Goal: Task Accomplishment & Management: Use online tool/utility

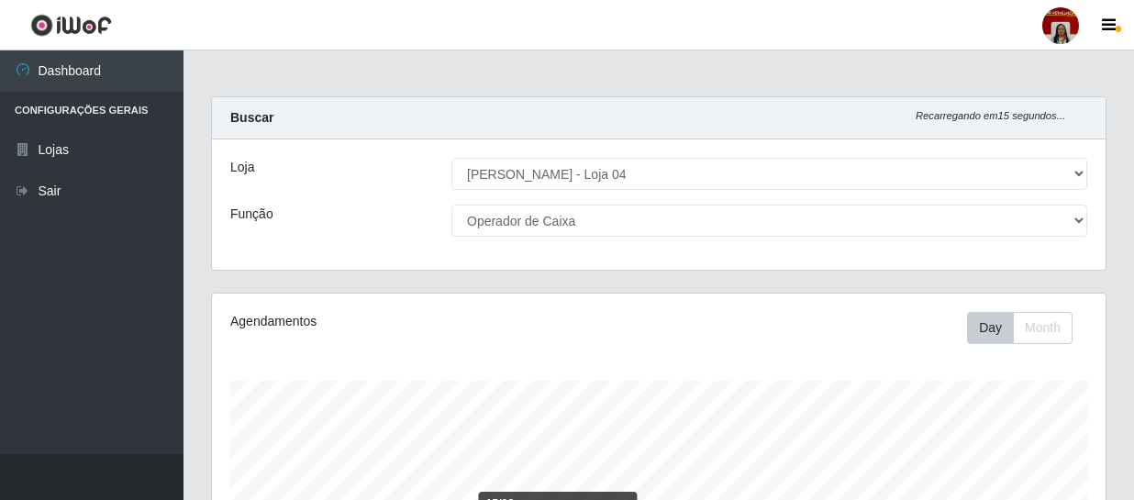
select select "251"
select select "22"
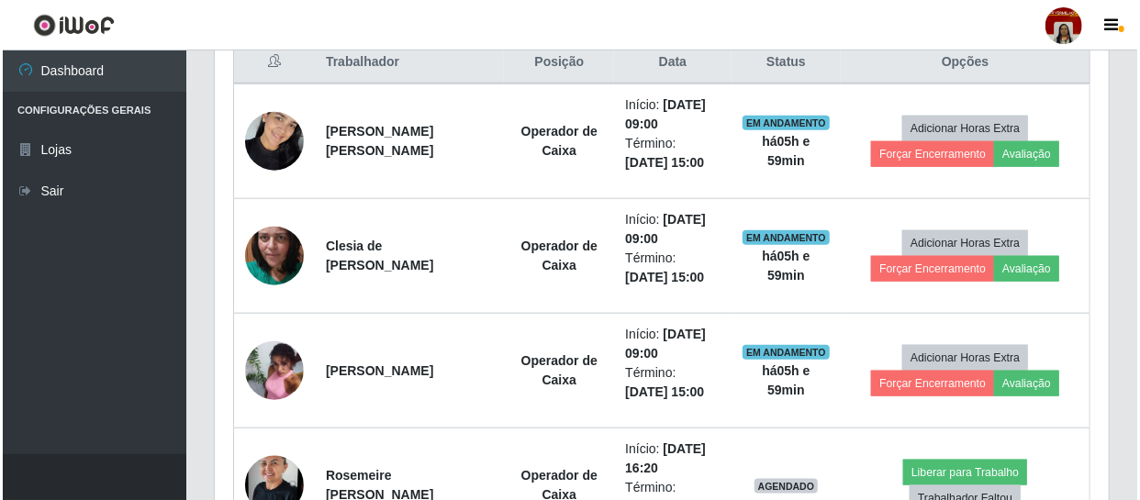
scroll to position [725, 0]
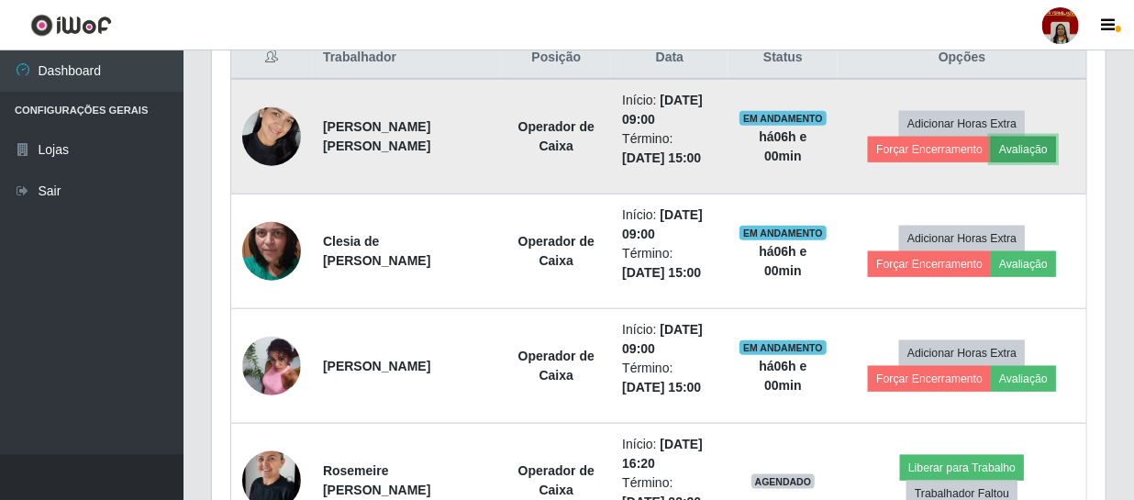
click at [1027, 147] on button "Avaliação" at bounding box center [1023, 150] width 65 height 26
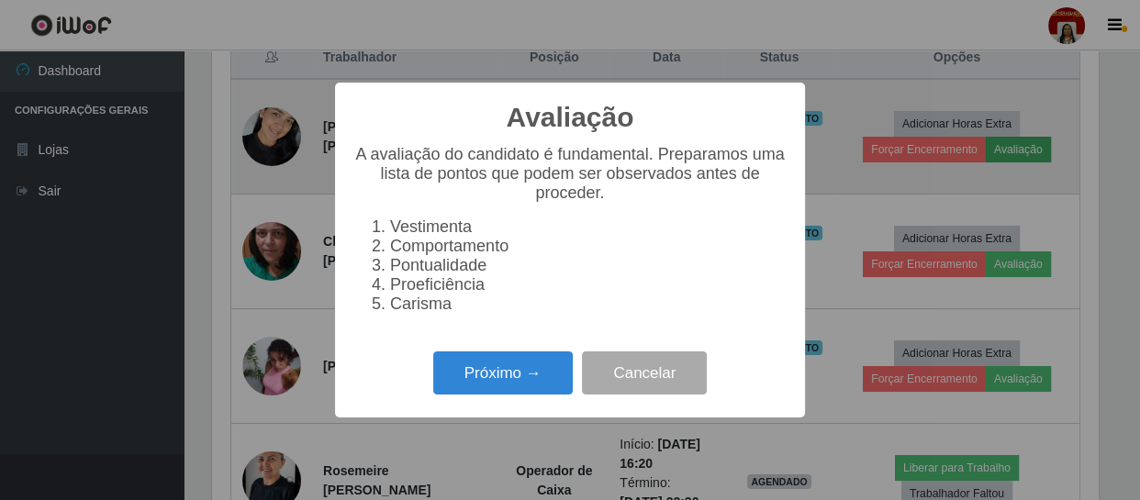
scroll to position [381, 886]
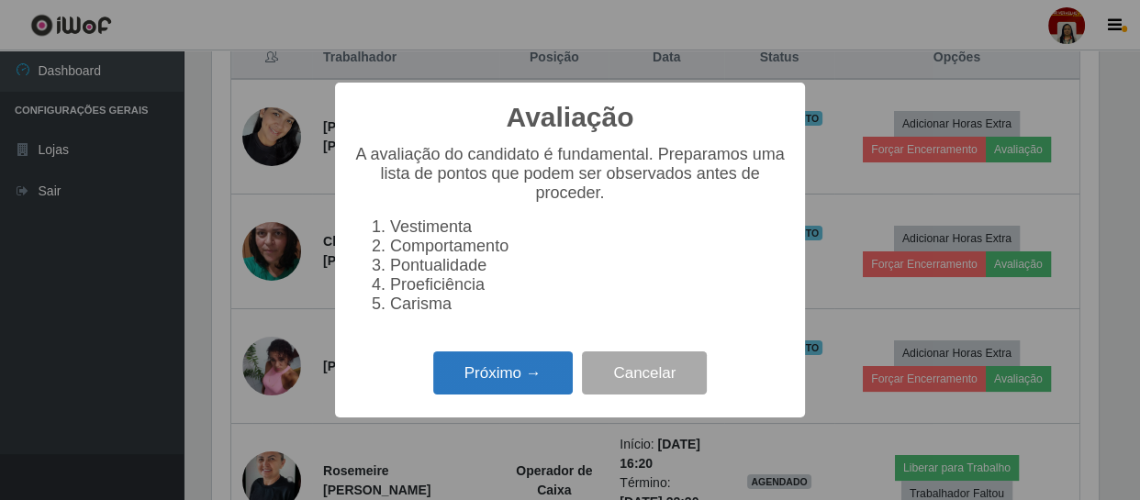
click at [497, 387] on button "Próximo →" at bounding box center [502, 372] width 139 height 43
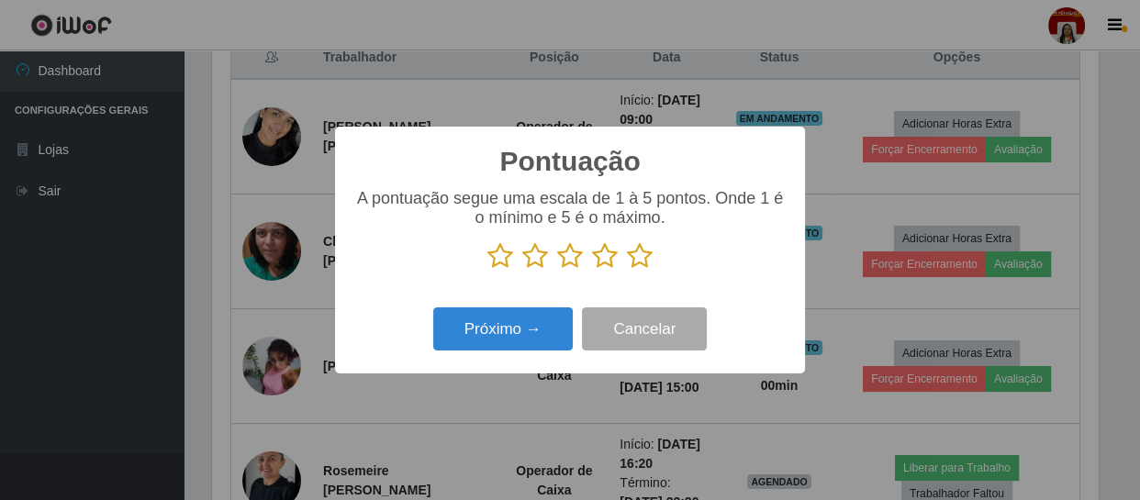
scroll to position [917359, 916853]
click at [642, 262] on icon at bounding box center [640, 256] width 26 height 28
click at [627, 270] on input "radio" at bounding box center [627, 270] width 0 height 0
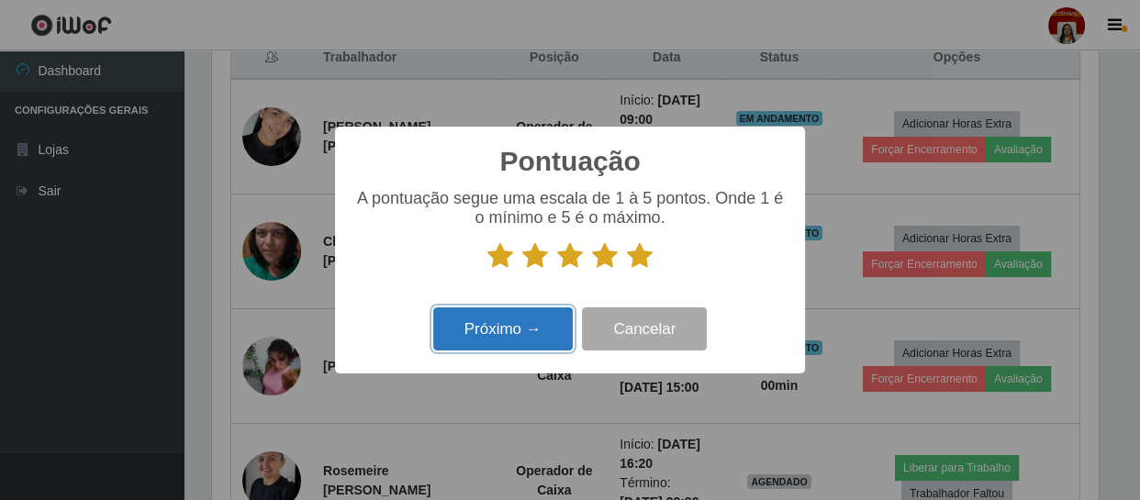
click at [556, 329] on button "Próximo →" at bounding box center [502, 328] width 139 height 43
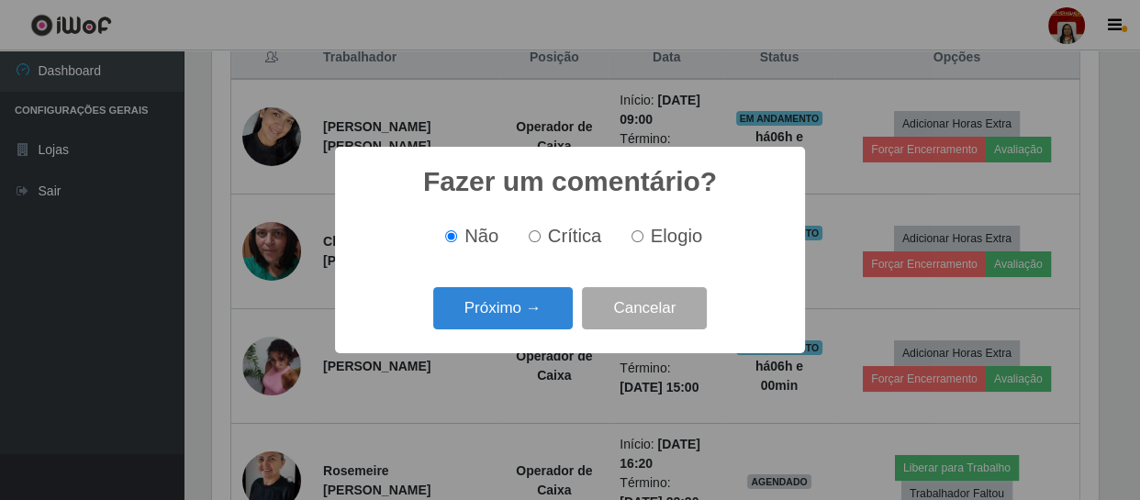
click at [556, 329] on button "Próximo →" at bounding box center [502, 308] width 139 height 43
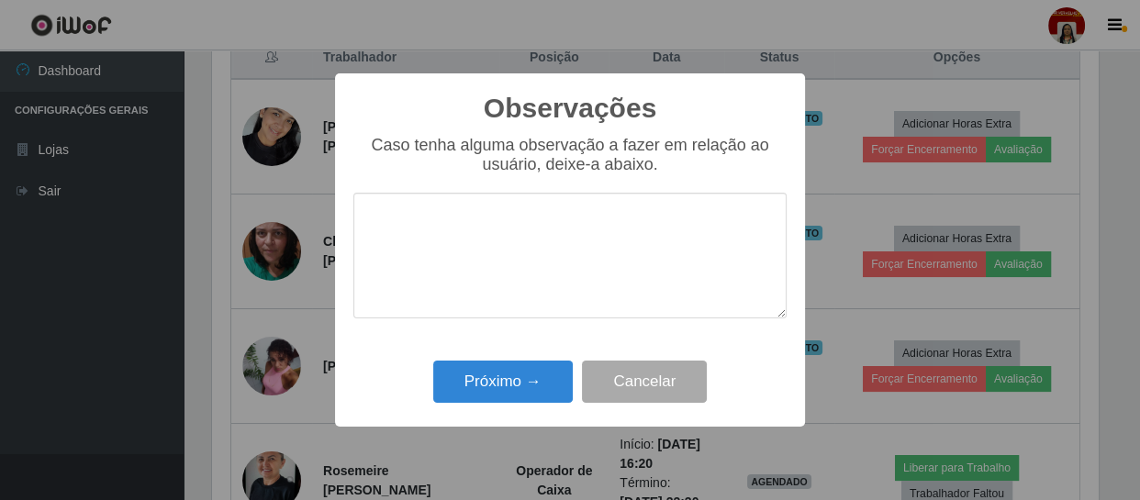
click at [493, 360] on div "Próximo → Cancelar" at bounding box center [569, 381] width 433 height 52
click at [489, 376] on button "Próximo →" at bounding box center [502, 382] width 139 height 43
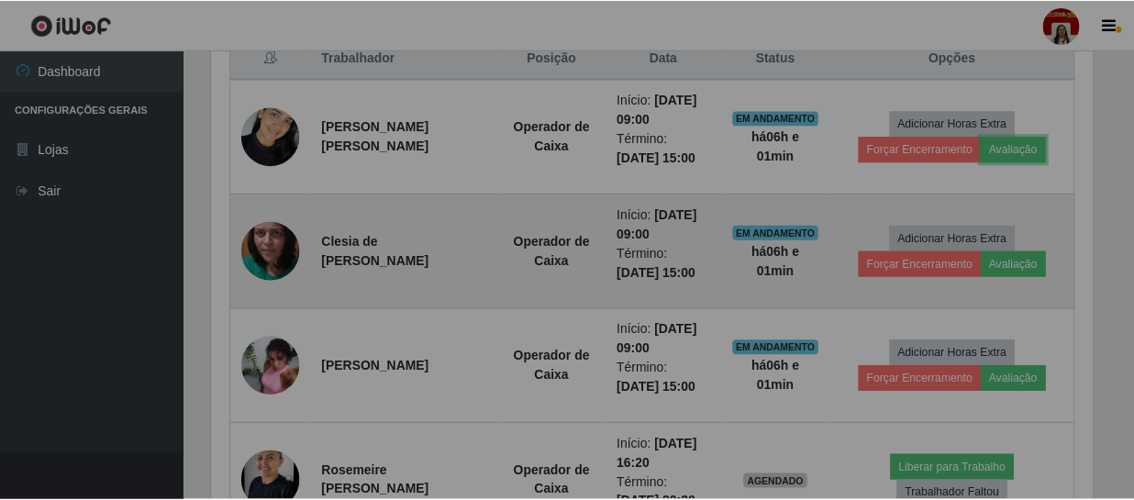
scroll to position [381, 894]
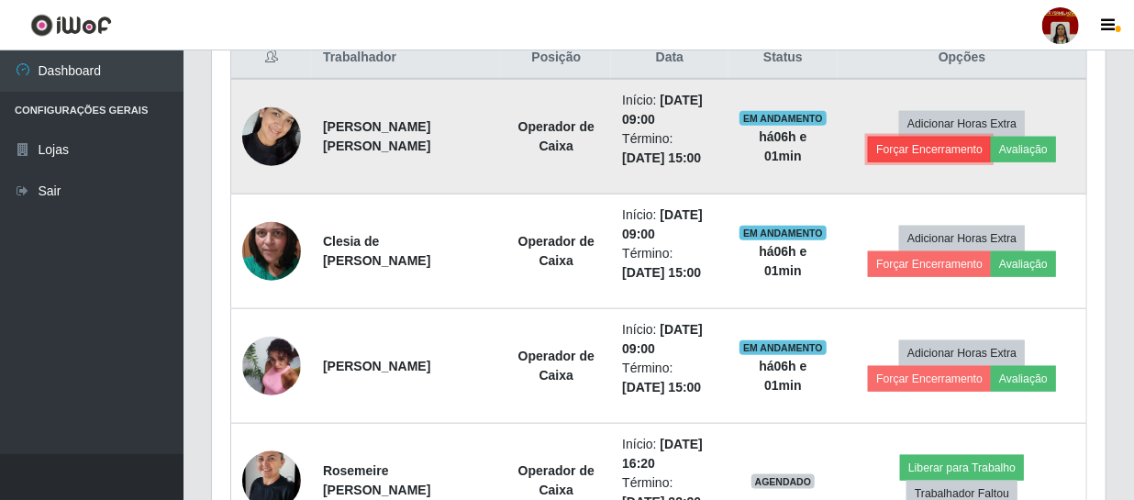
click at [954, 157] on button "Forçar Encerramento" at bounding box center [929, 150] width 123 height 26
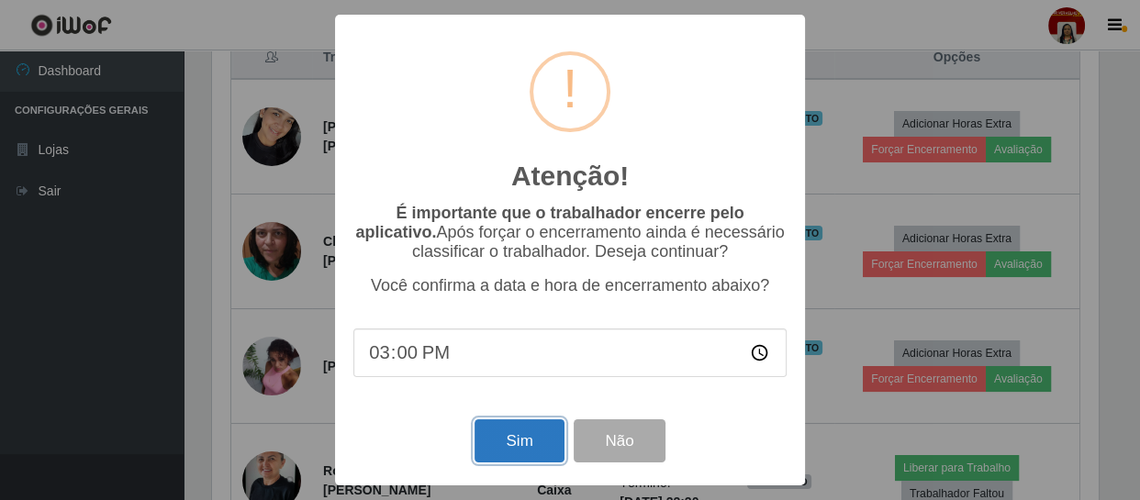
click at [529, 446] on button "Sim" at bounding box center [518, 440] width 89 height 43
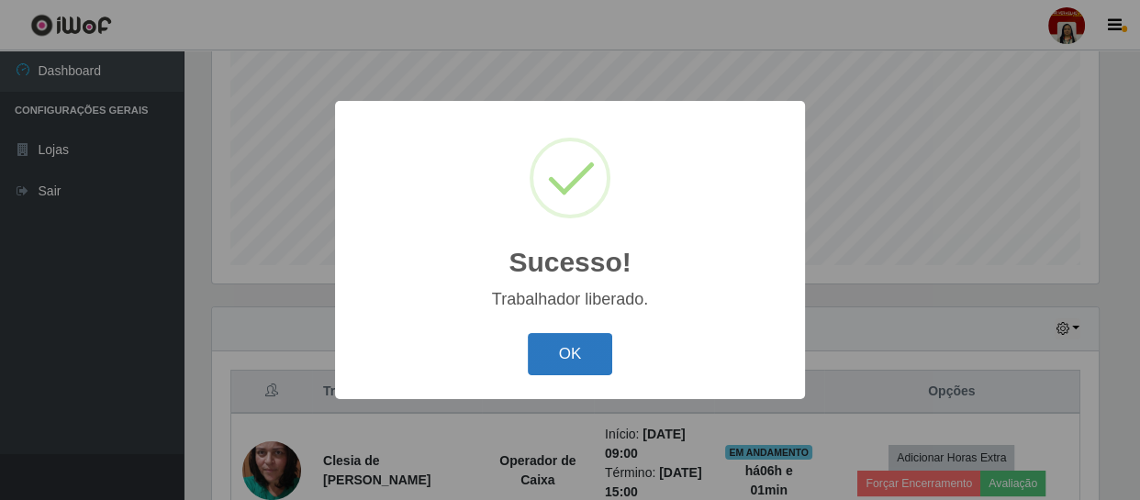
click at [543, 339] on button "OK" at bounding box center [570, 354] width 85 height 43
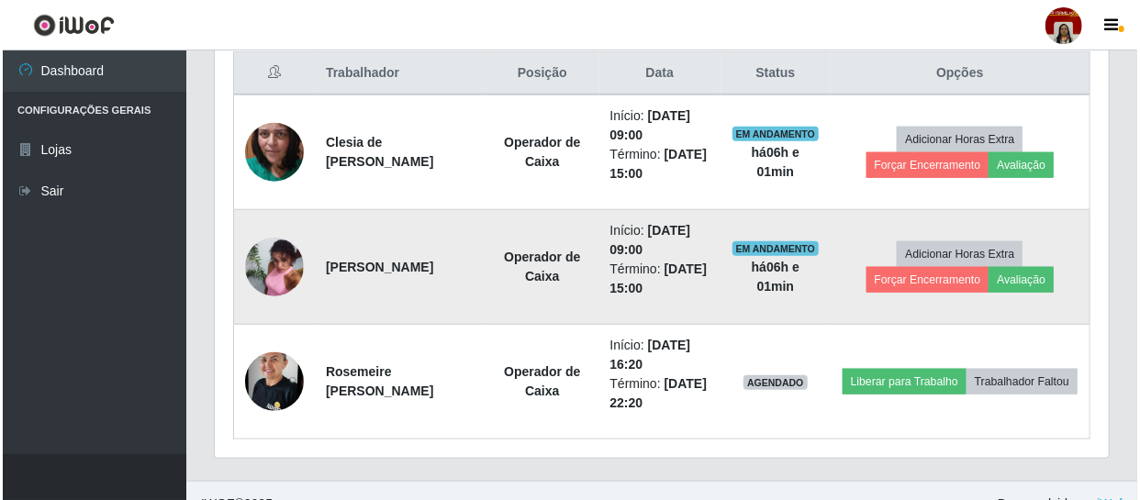
scroll to position [734, 0]
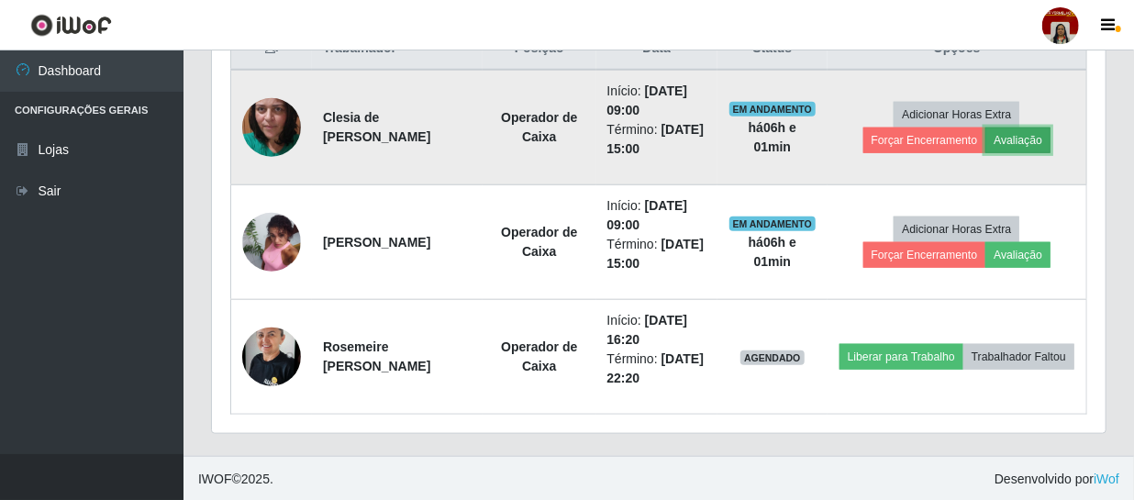
click at [1025, 133] on button "Avaliação" at bounding box center [1018, 141] width 65 height 26
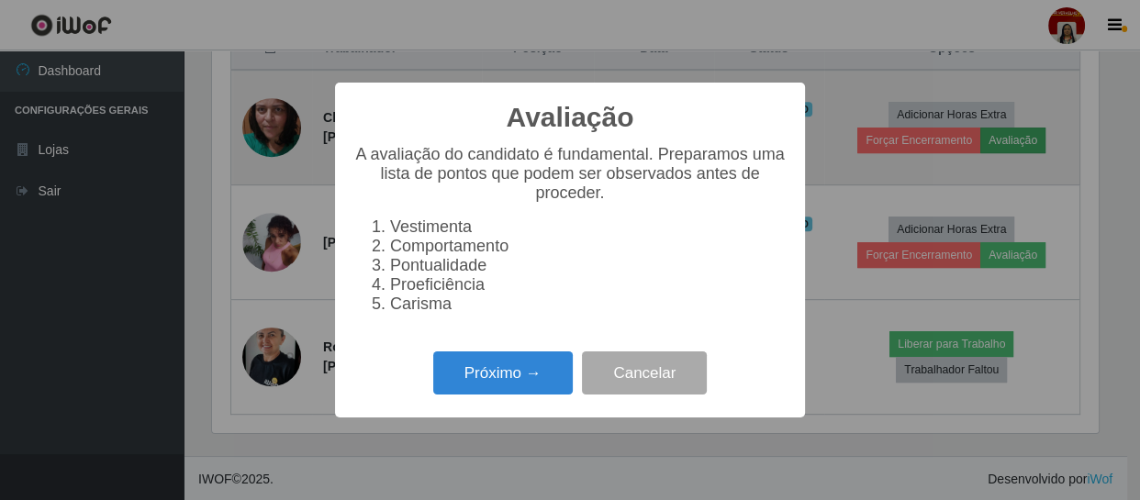
scroll to position [381, 886]
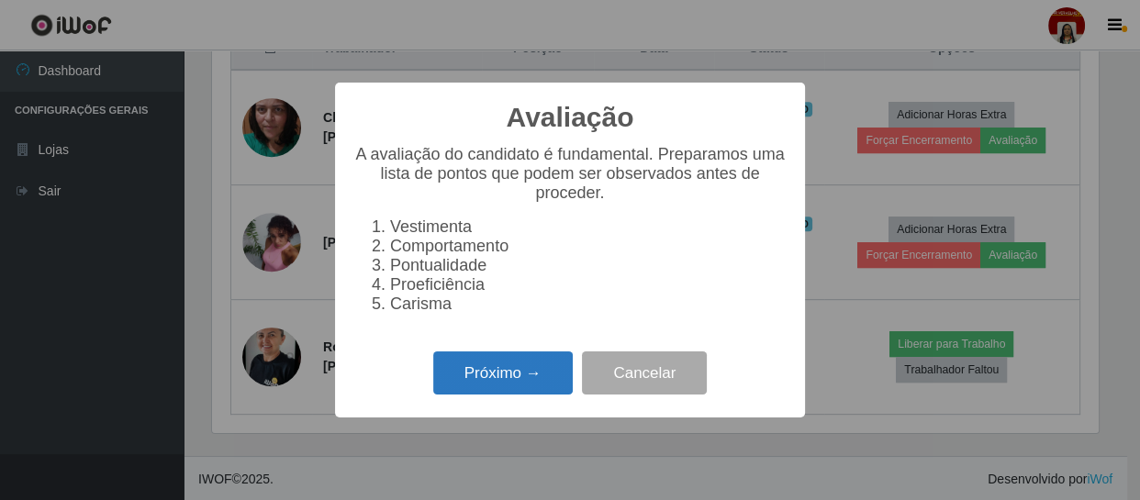
click at [545, 394] on button "Próximo →" at bounding box center [502, 372] width 139 height 43
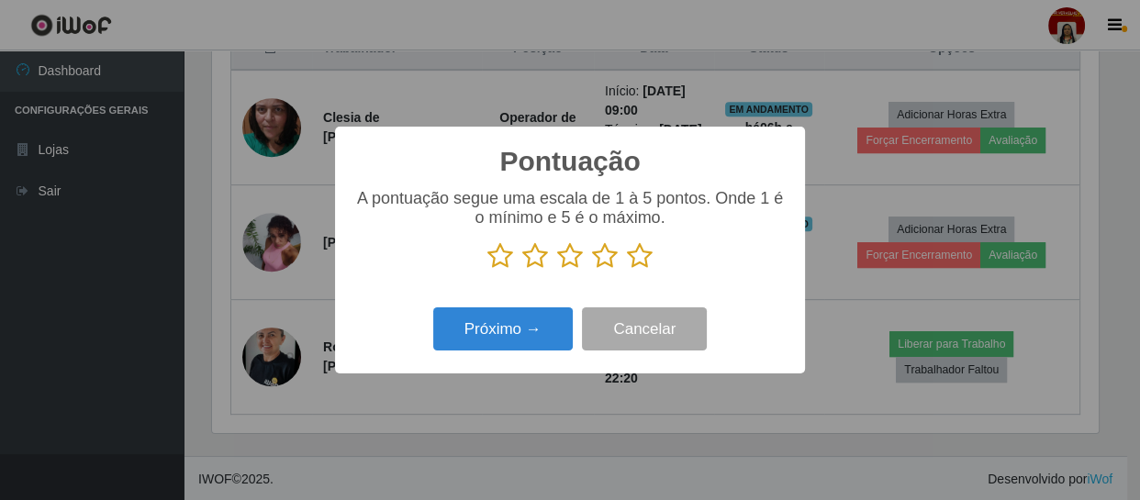
click at [642, 249] on icon at bounding box center [640, 256] width 26 height 28
click at [627, 270] on input "radio" at bounding box center [627, 270] width 0 height 0
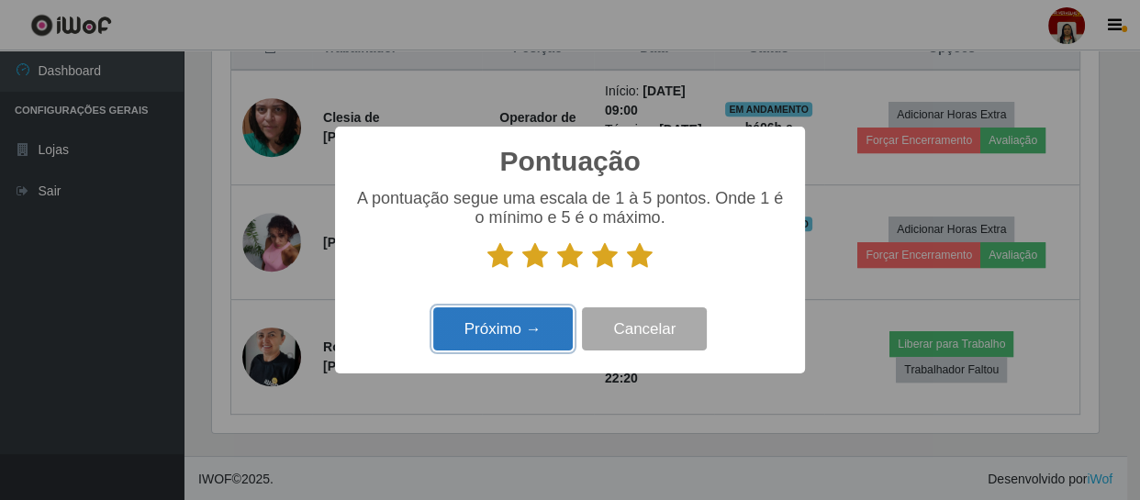
click at [551, 325] on button "Próximo →" at bounding box center [502, 328] width 139 height 43
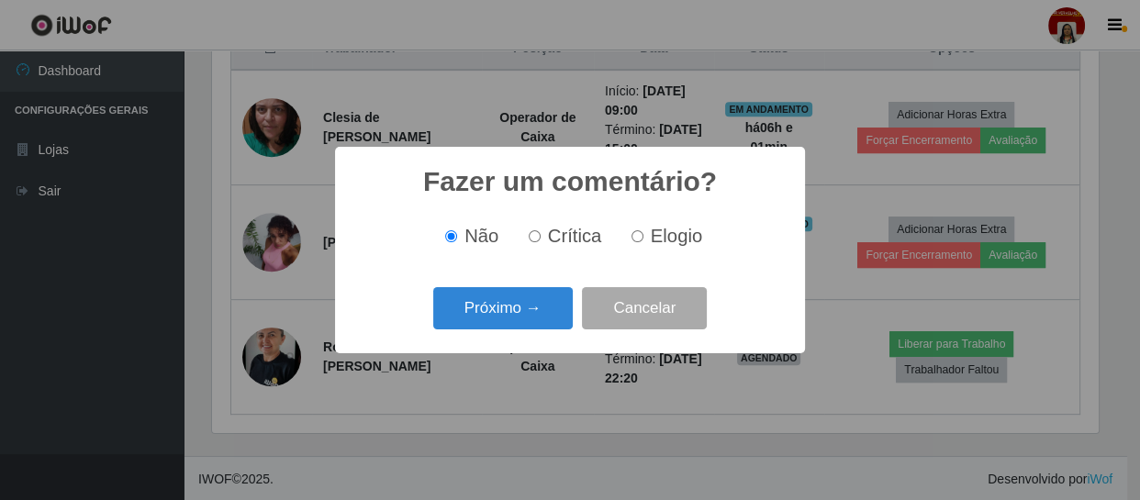
click at [551, 325] on button "Próximo →" at bounding box center [502, 308] width 139 height 43
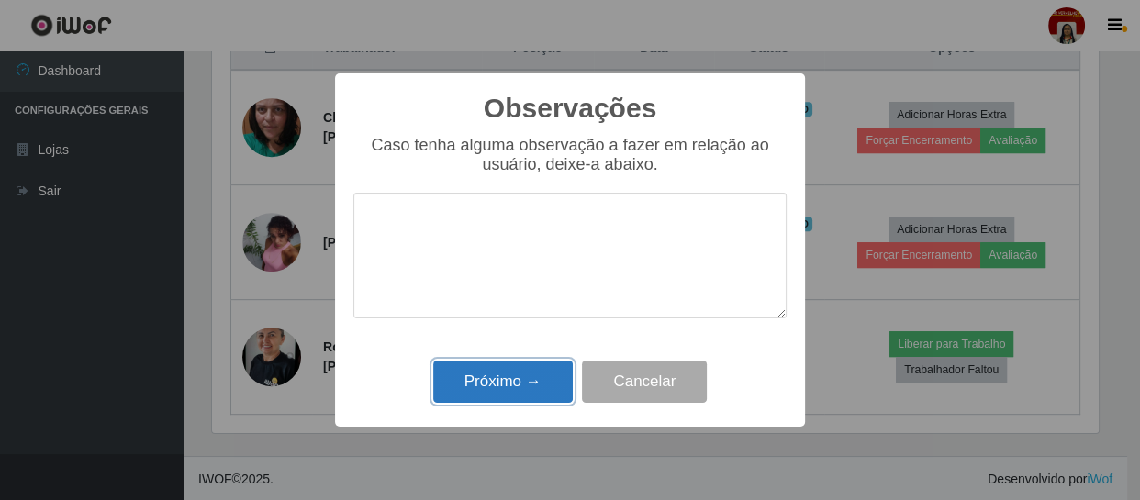
click at [542, 372] on button "Próximo →" at bounding box center [502, 382] width 139 height 43
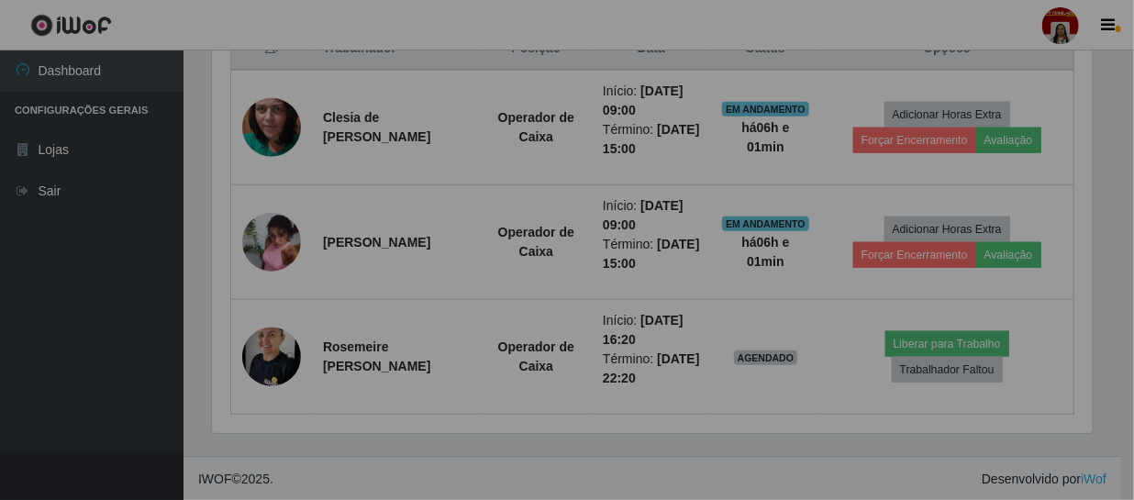
scroll to position [381, 894]
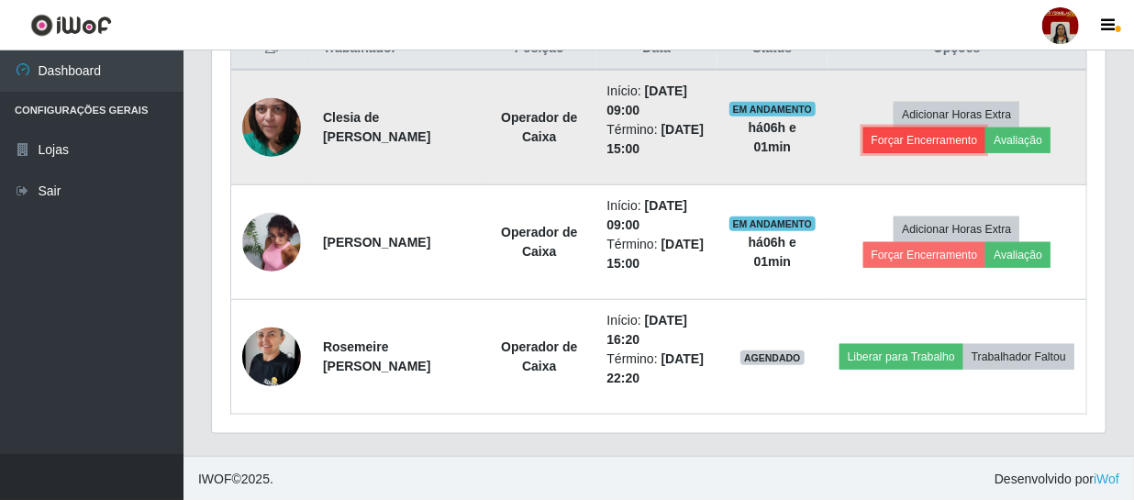
click at [895, 134] on button "Forçar Encerramento" at bounding box center [925, 141] width 123 height 26
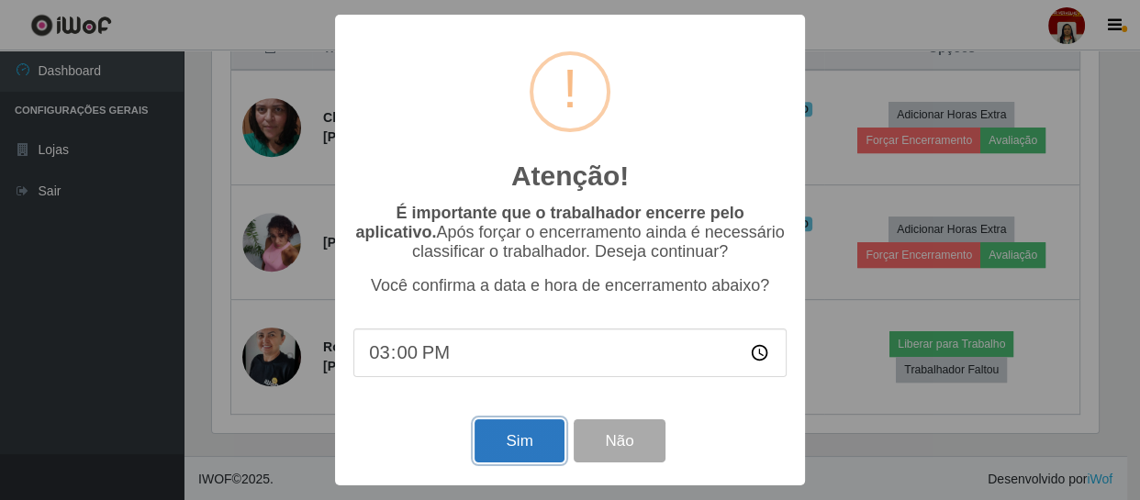
click at [541, 463] on button "Sim" at bounding box center [518, 440] width 89 height 43
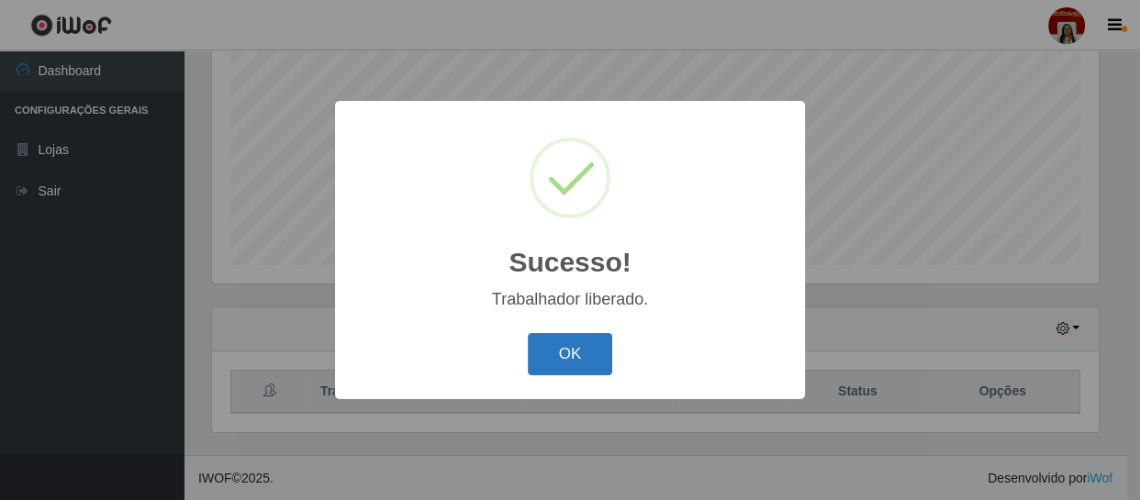
click at [592, 350] on button "OK" at bounding box center [570, 354] width 85 height 43
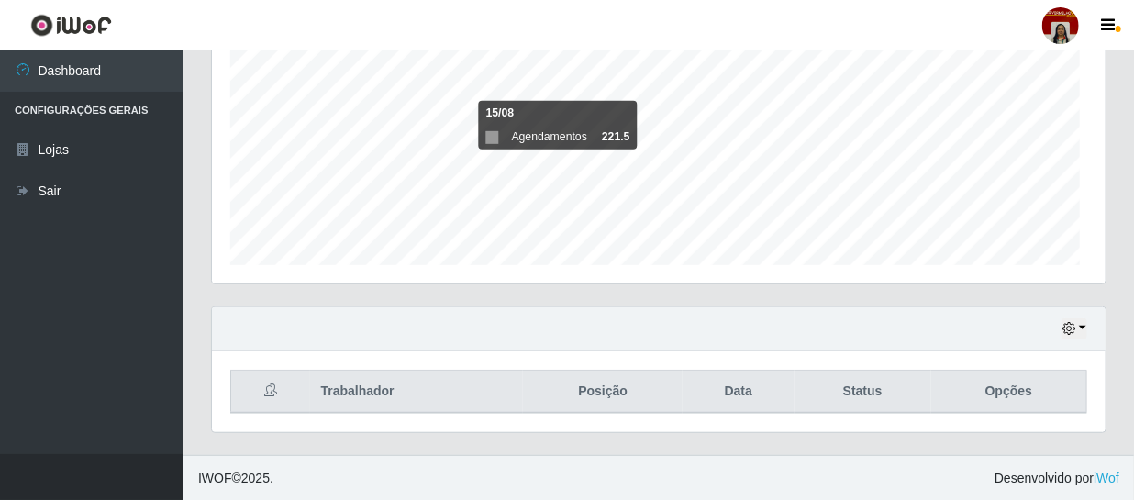
scroll to position [0, 0]
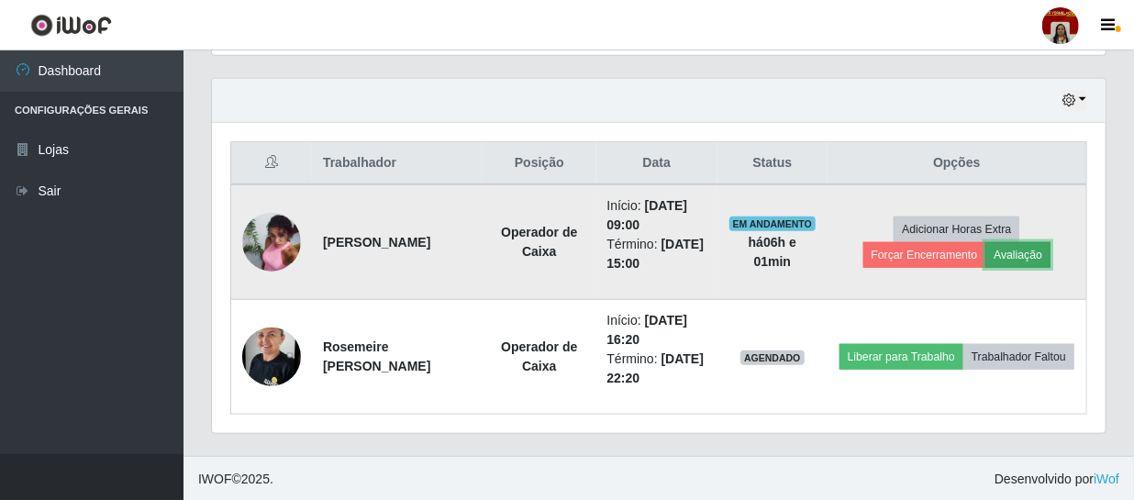
click at [1010, 248] on button "Avaliação" at bounding box center [1018, 255] width 65 height 26
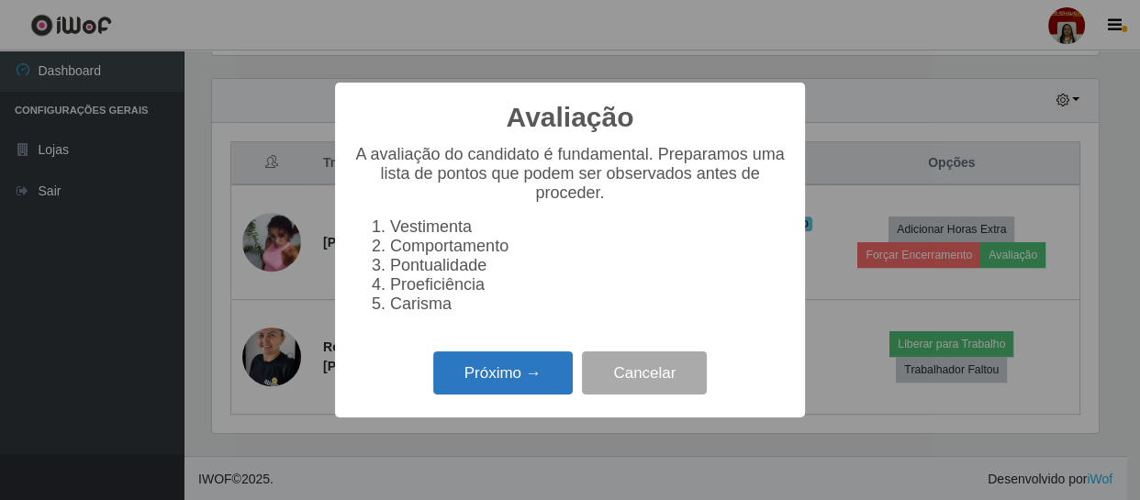
click at [464, 382] on button "Próximo →" at bounding box center [502, 372] width 139 height 43
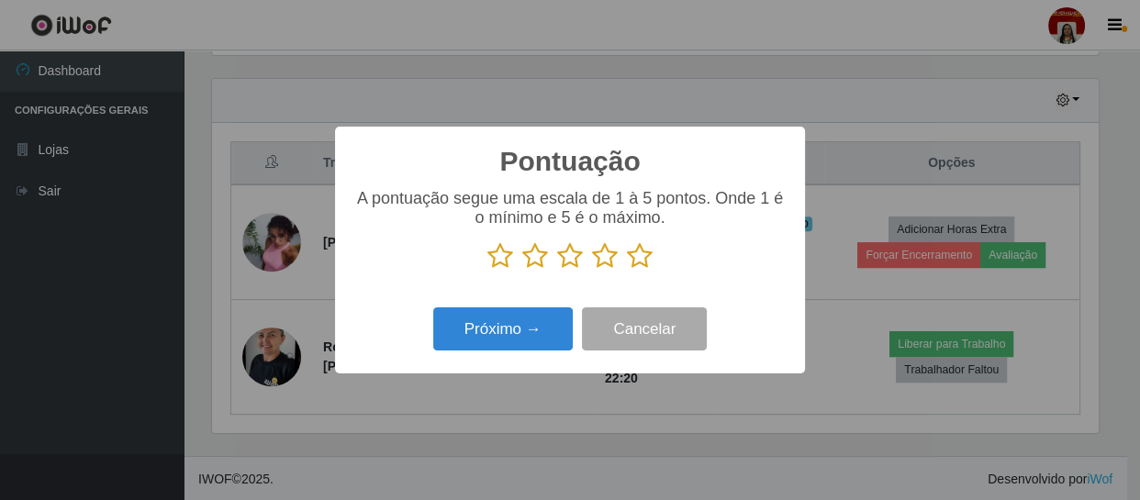
click at [630, 255] on icon at bounding box center [640, 256] width 26 height 28
click at [627, 270] on input "radio" at bounding box center [627, 270] width 0 height 0
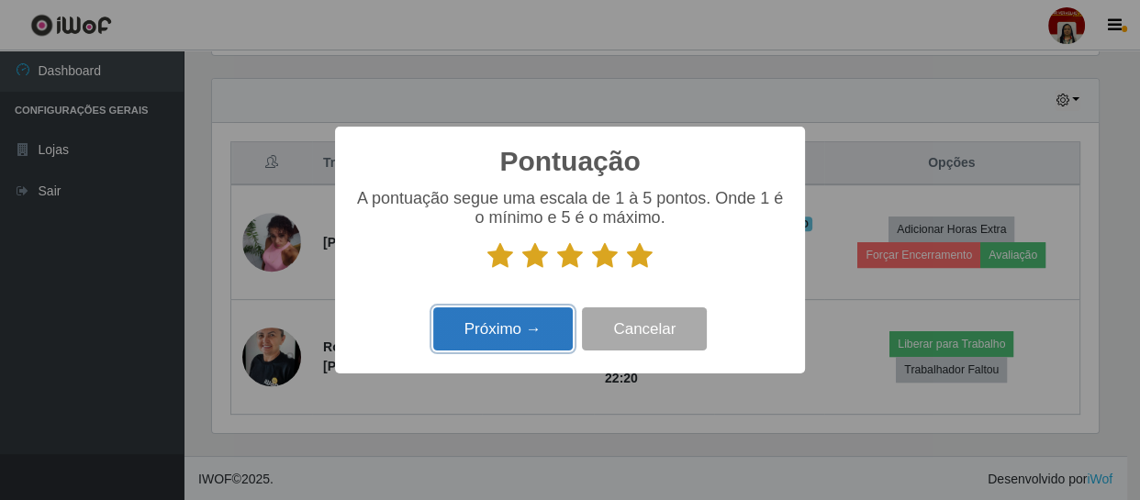
click at [541, 314] on button "Próximo →" at bounding box center [502, 328] width 139 height 43
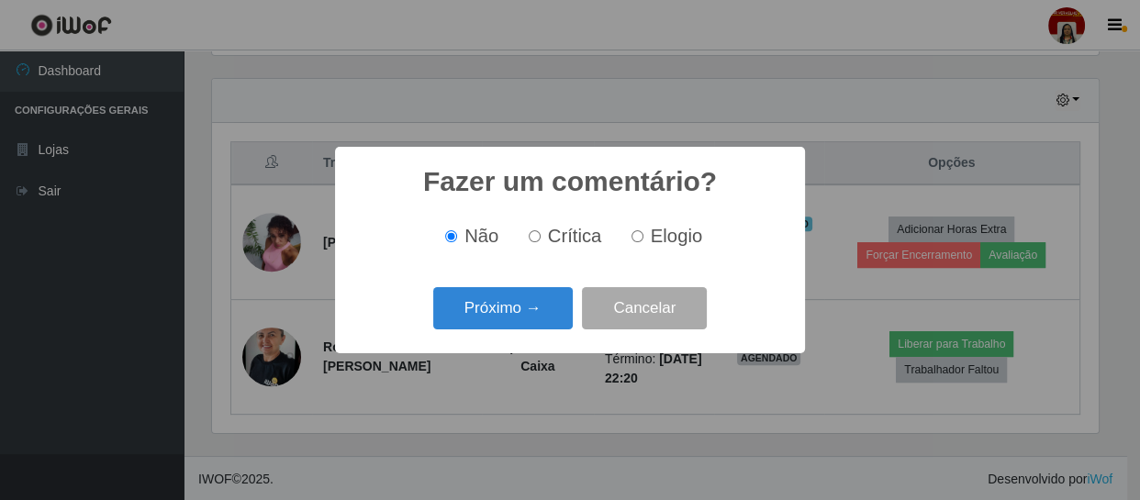
click at [541, 314] on button "Próximo →" at bounding box center [502, 308] width 139 height 43
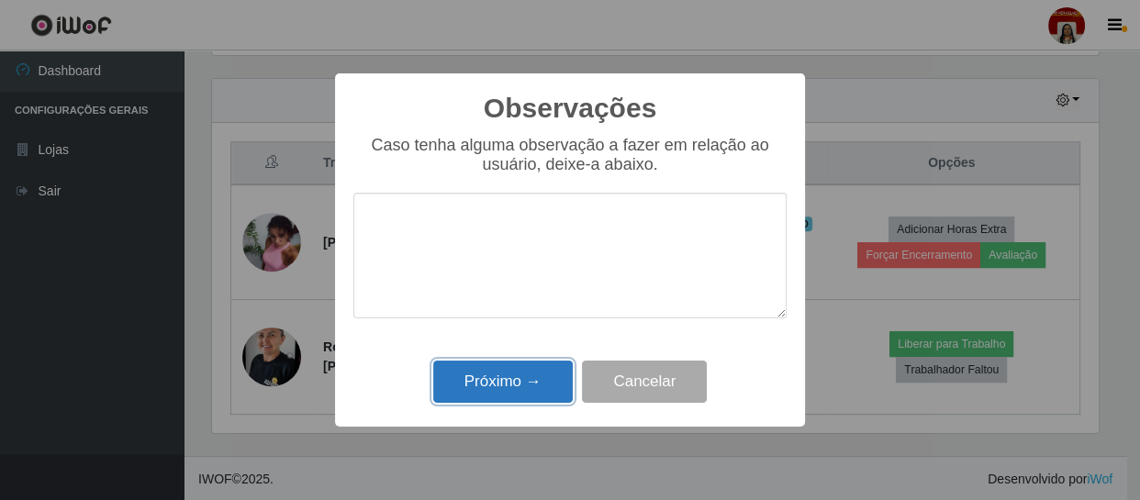
click at [569, 394] on button "Próximo →" at bounding box center [502, 382] width 139 height 43
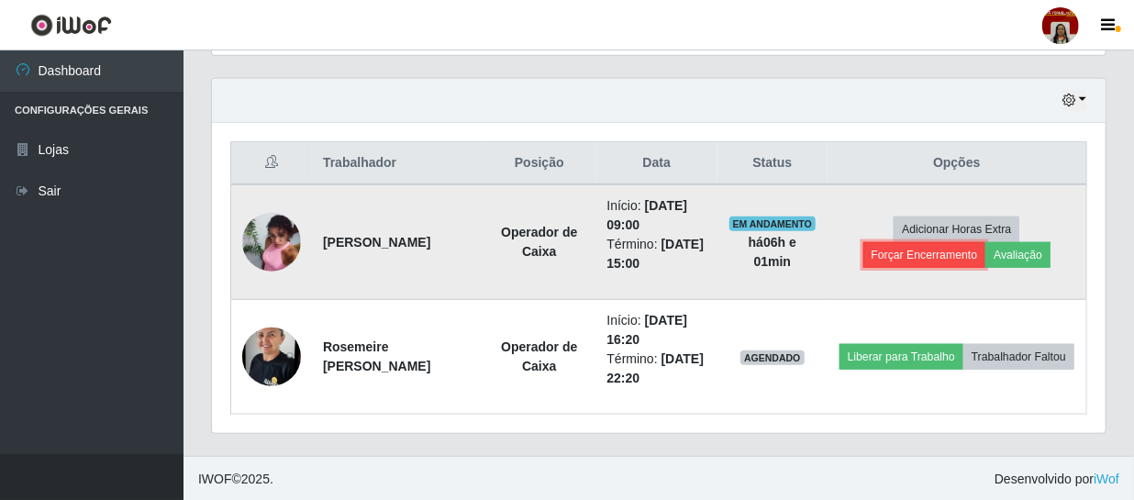
click at [880, 255] on button "Forçar Encerramento" at bounding box center [925, 255] width 123 height 26
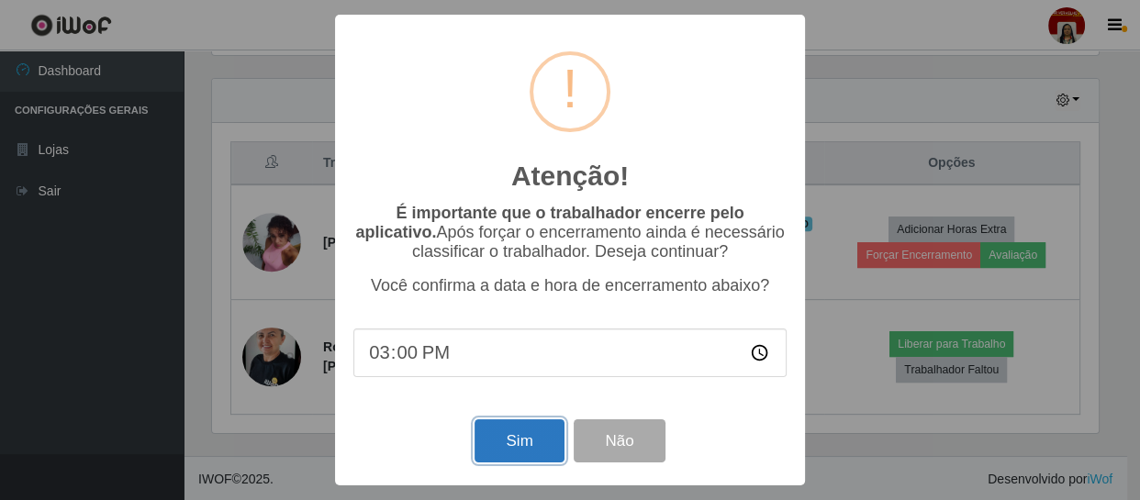
click at [530, 432] on button "Sim" at bounding box center [518, 440] width 89 height 43
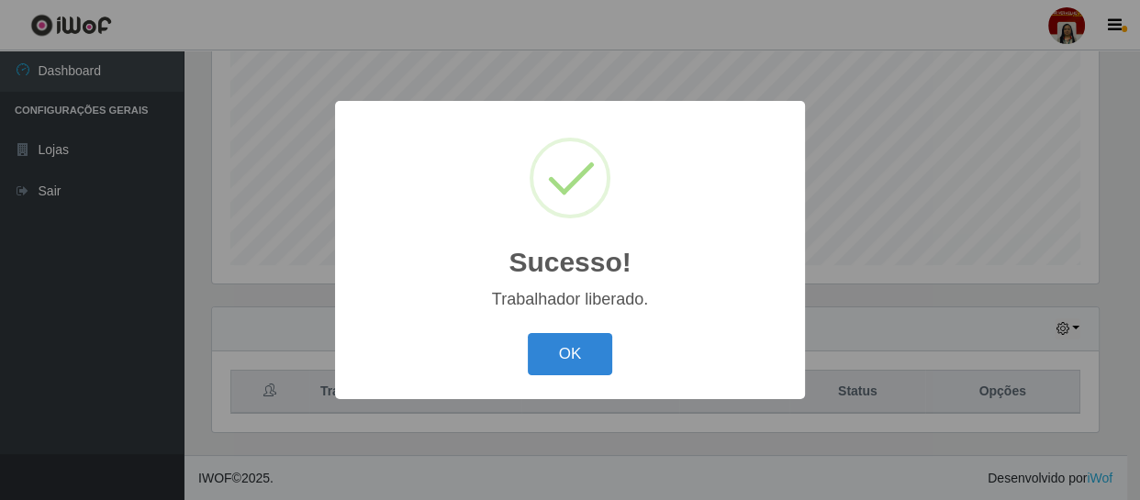
click at [587, 326] on div "Sucesso! × Trabalhador liberado. OK Cancel" at bounding box center [570, 249] width 470 height 297
click at [587, 354] on button "OK" at bounding box center [570, 354] width 85 height 43
